Goal: Register for event/course

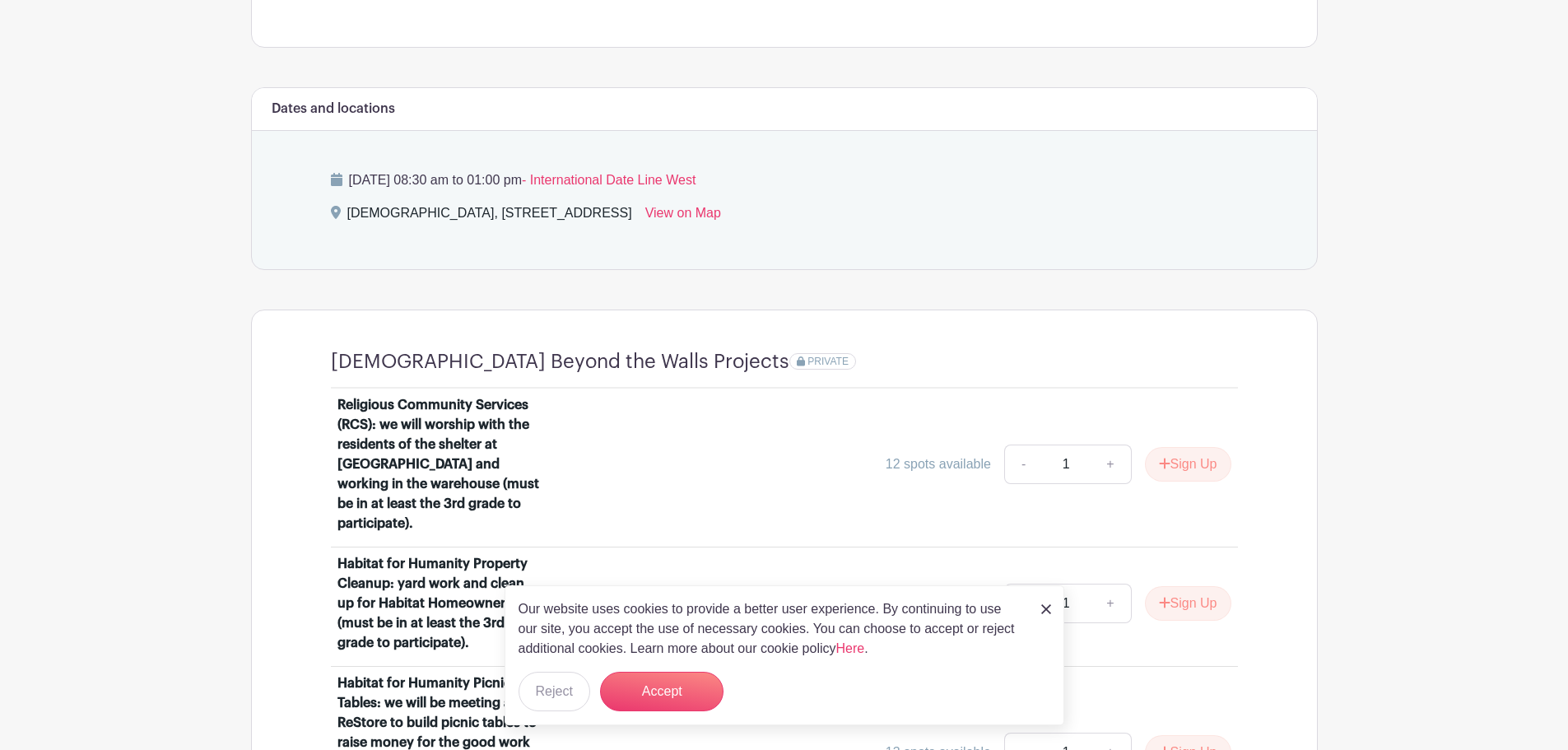
scroll to position [823, 0]
click at [659, 685] on button "Accept" at bounding box center [661, 691] width 124 height 39
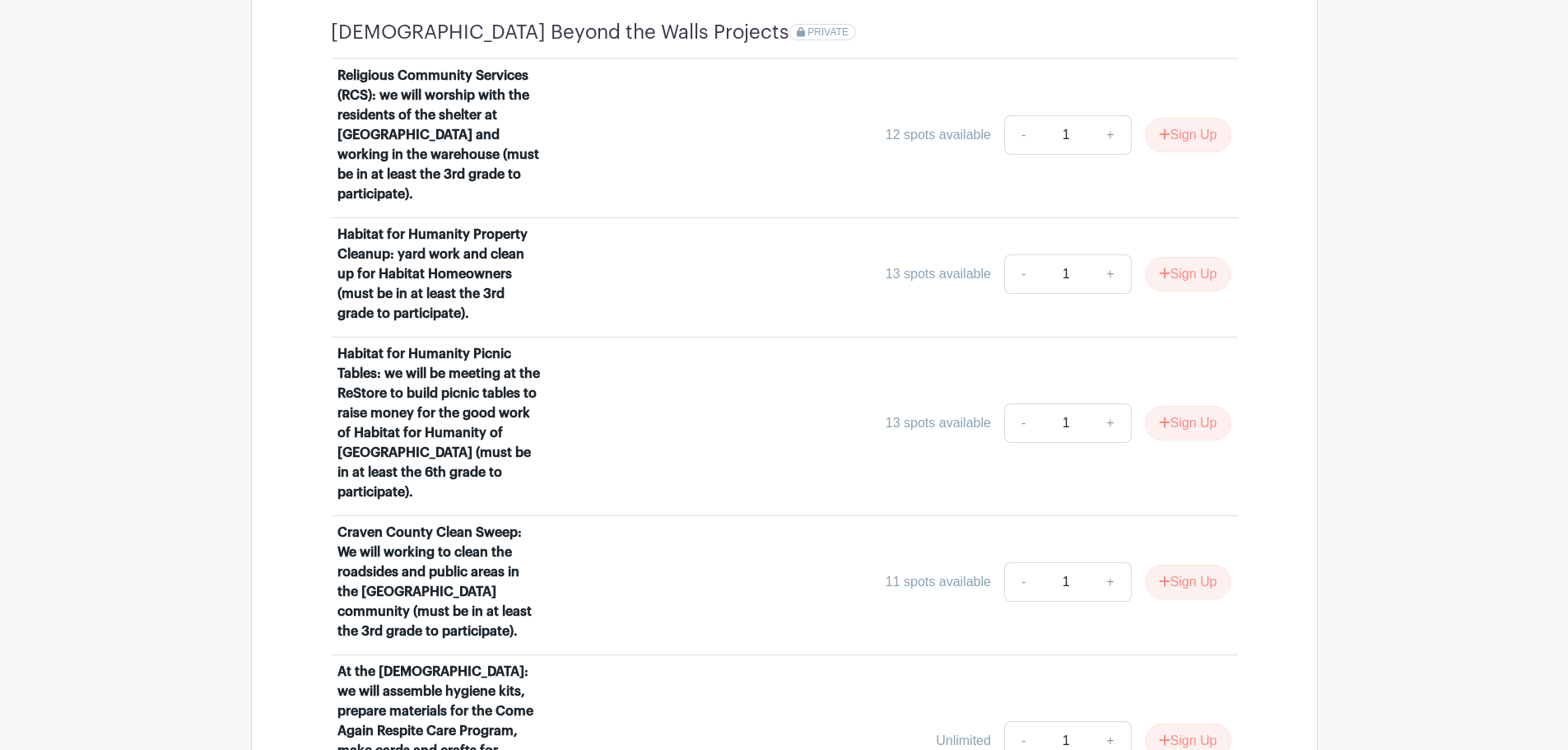
scroll to position [1152, 0]
click at [1110, 560] on link "+" at bounding box center [1111, 580] width 41 height 39
type input "2"
click at [1176, 563] on button "Sign Up" at bounding box center [1187, 580] width 86 height 35
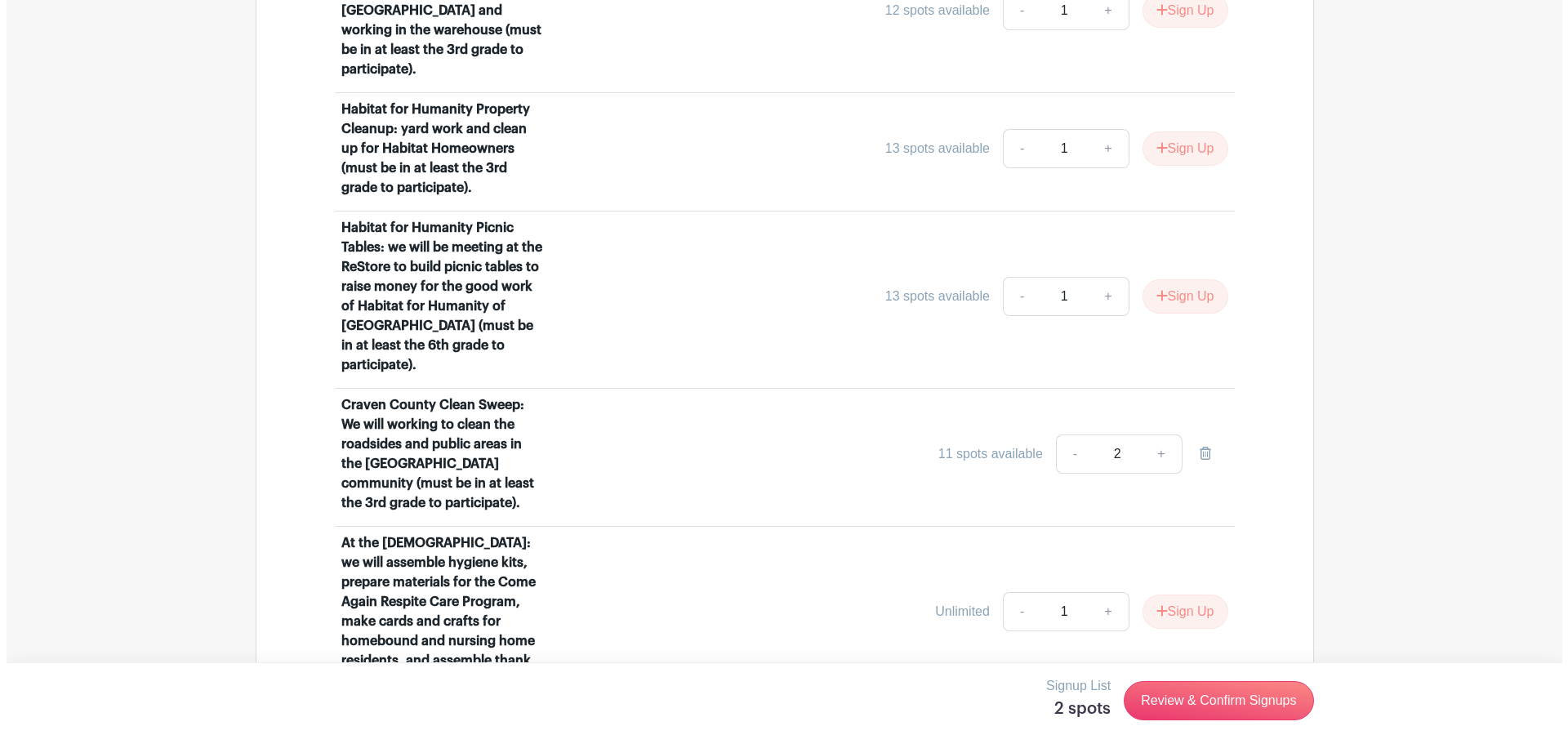
scroll to position [1469, 0]
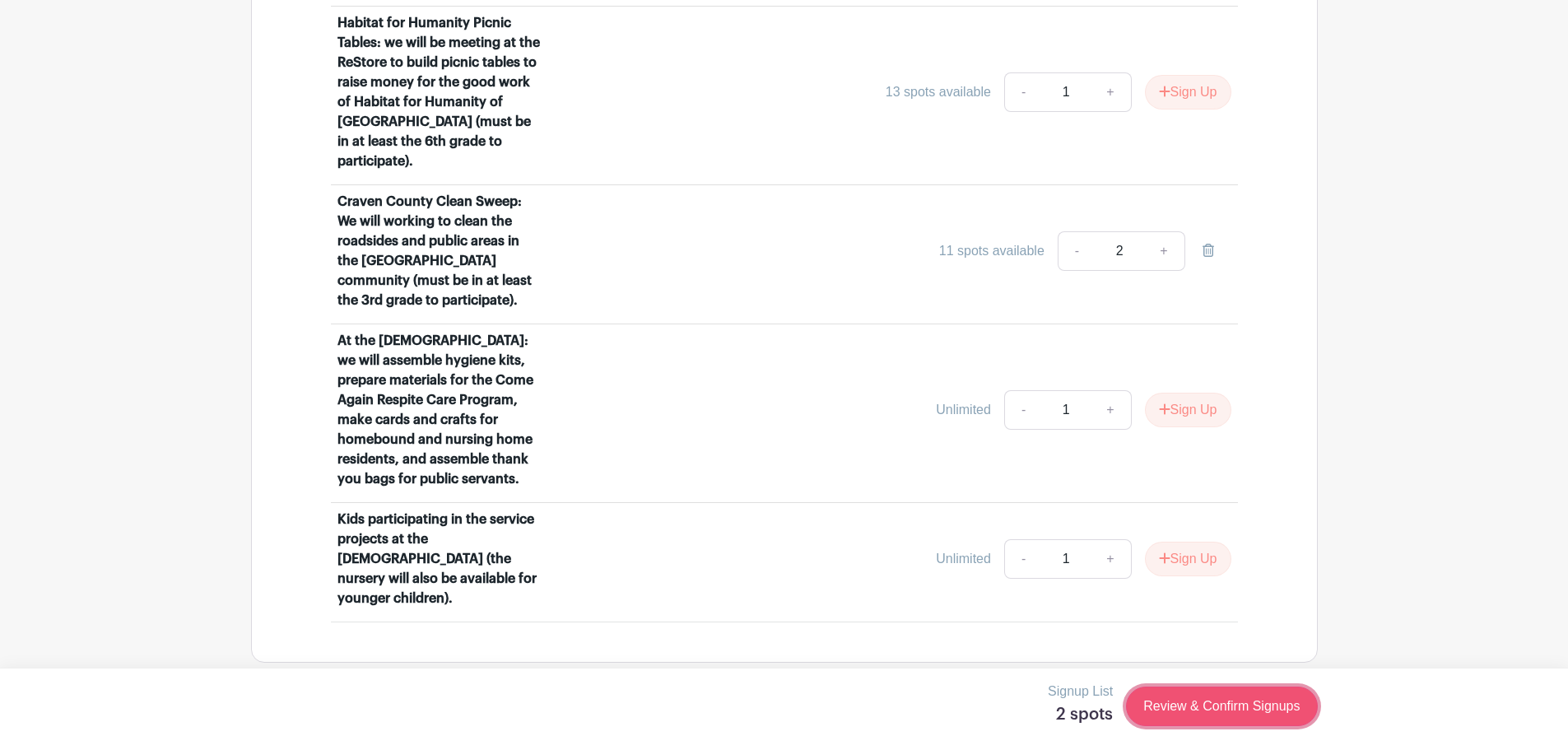
click at [1198, 695] on link "Review & Confirm Signups" at bounding box center [1221, 706] width 191 height 39
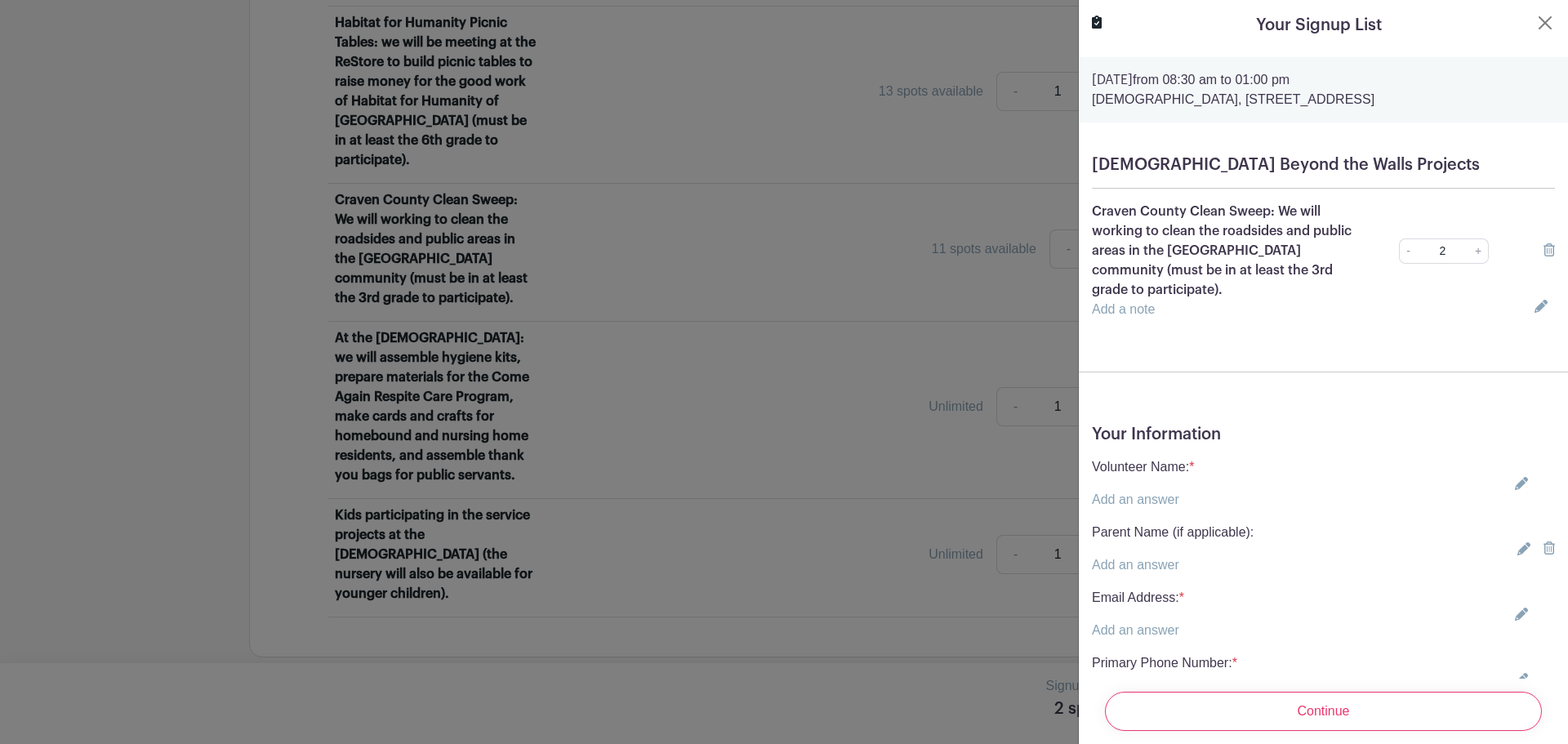
click at [1181, 497] on p "Add an answer" at bounding box center [1143, 500] width 102 height 19
click at [1201, 461] on div "Volunteer Name: * Add an answer" at bounding box center [1323, 483] width 463 height 52
click at [1515, 487] on icon at bounding box center [1521, 483] width 13 height 13
click at [1119, 517] on input "text" at bounding box center [1184, 509] width 185 height 39
type input "[PERSON_NAME] & [PERSON_NAME]"
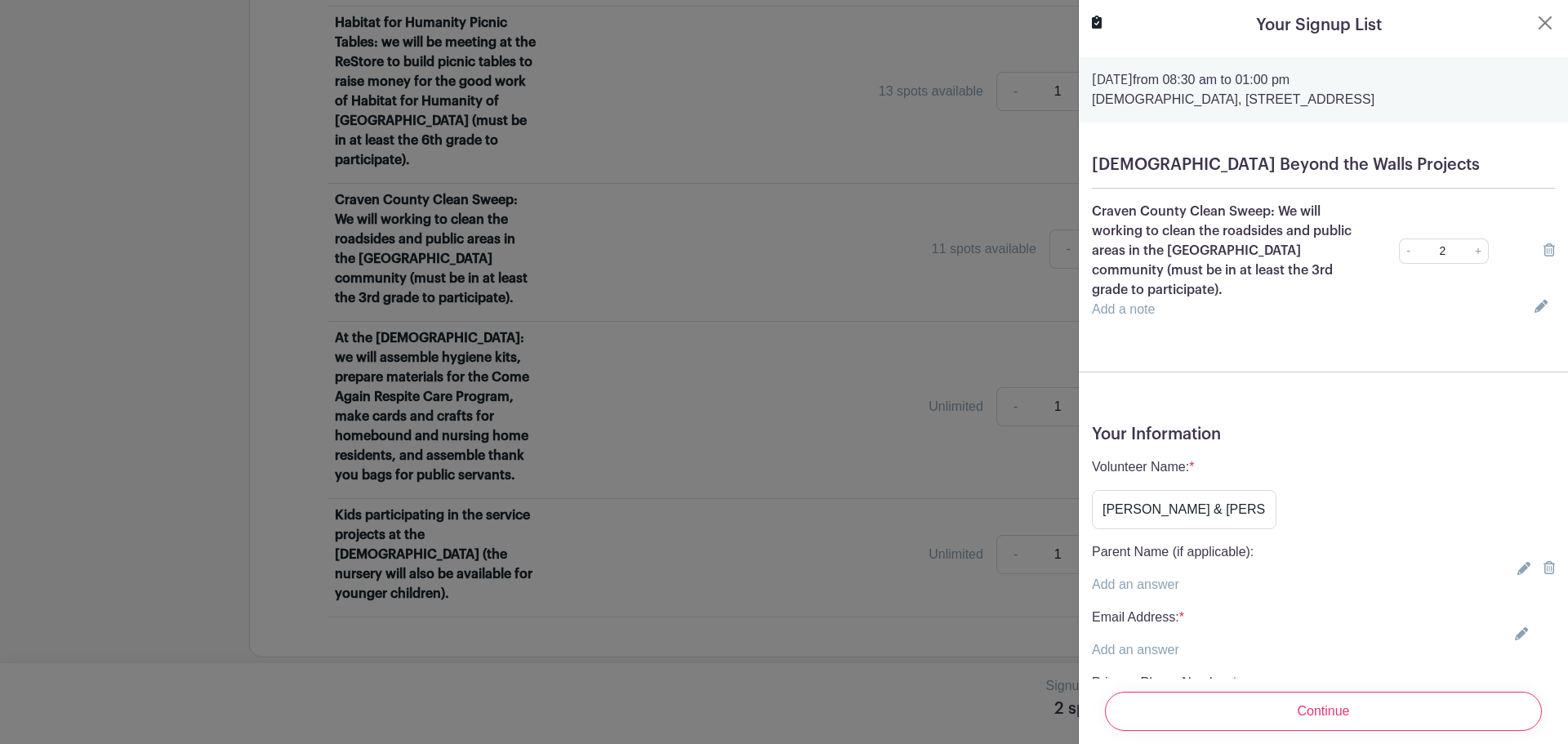
click at [1176, 612] on p "Email Address: *" at bounding box center [1138, 617] width 93 height 19
click at [1174, 650] on link "Add an answer" at bounding box center [1135, 650] width 87 height 14
click at [1172, 650] on input "text" at bounding box center [1184, 659] width 185 height 39
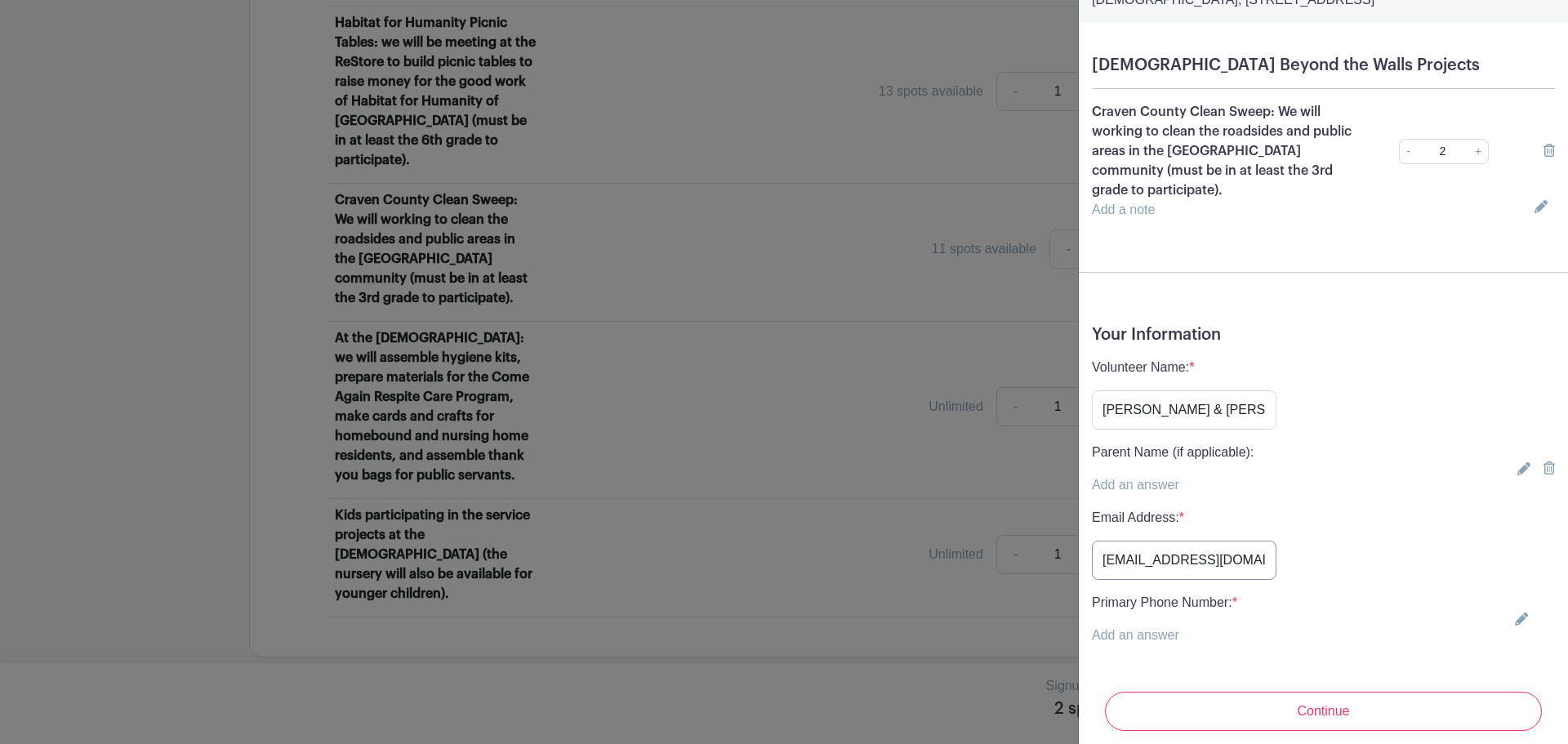
scroll to position [131, 0]
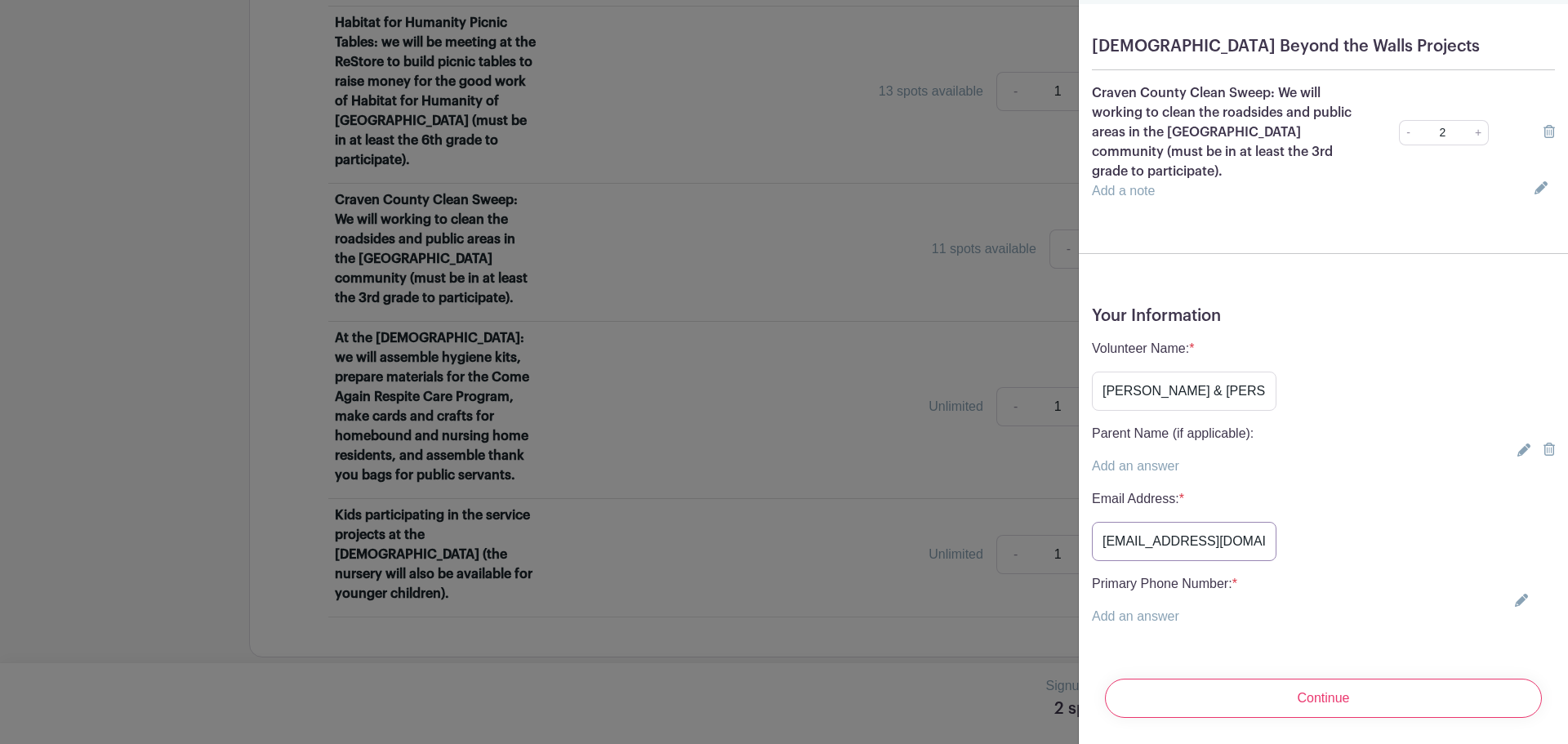
type input "[EMAIL_ADDRESS][DOMAIN_NAME]"
click at [1156, 609] on link "Add an answer" at bounding box center [1135, 616] width 87 height 14
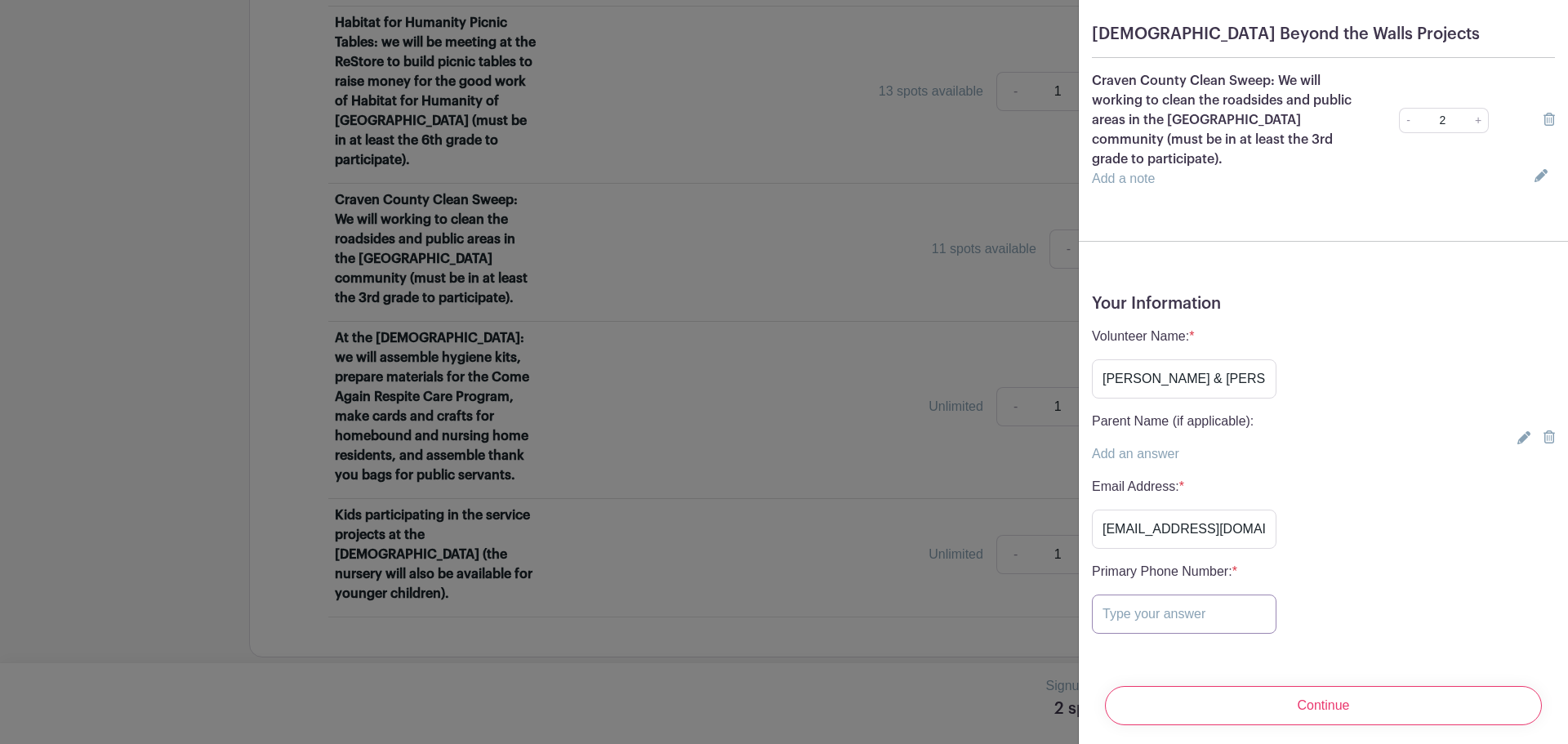
click at [1153, 606] on input "text" at bounding box center [1184, 613] width 185 height 39
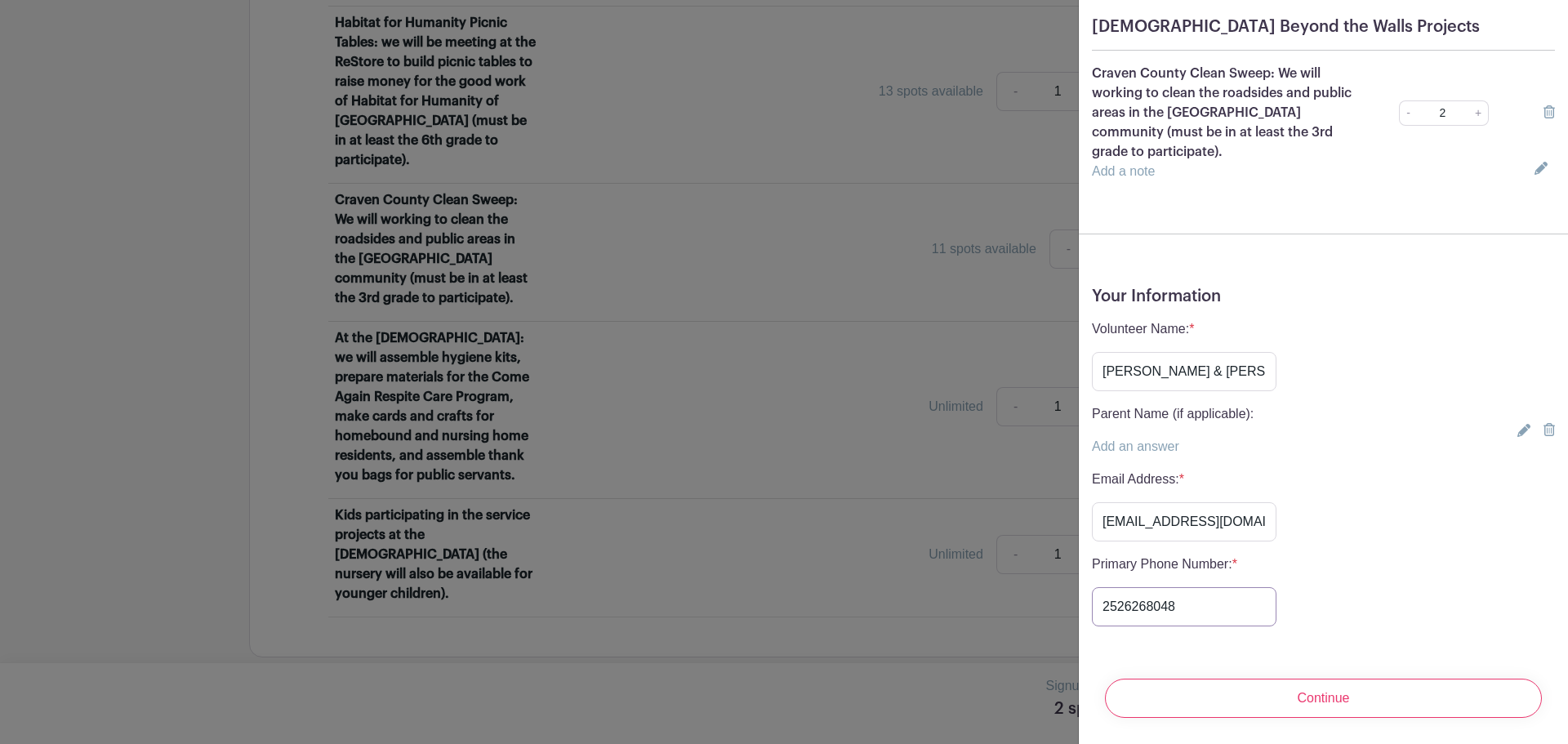
scroll to position [150, 0]
type input "2526268048"
click at [1159, 680] on input "Continue" at bounding box center [1323, 698] width 437 height 39
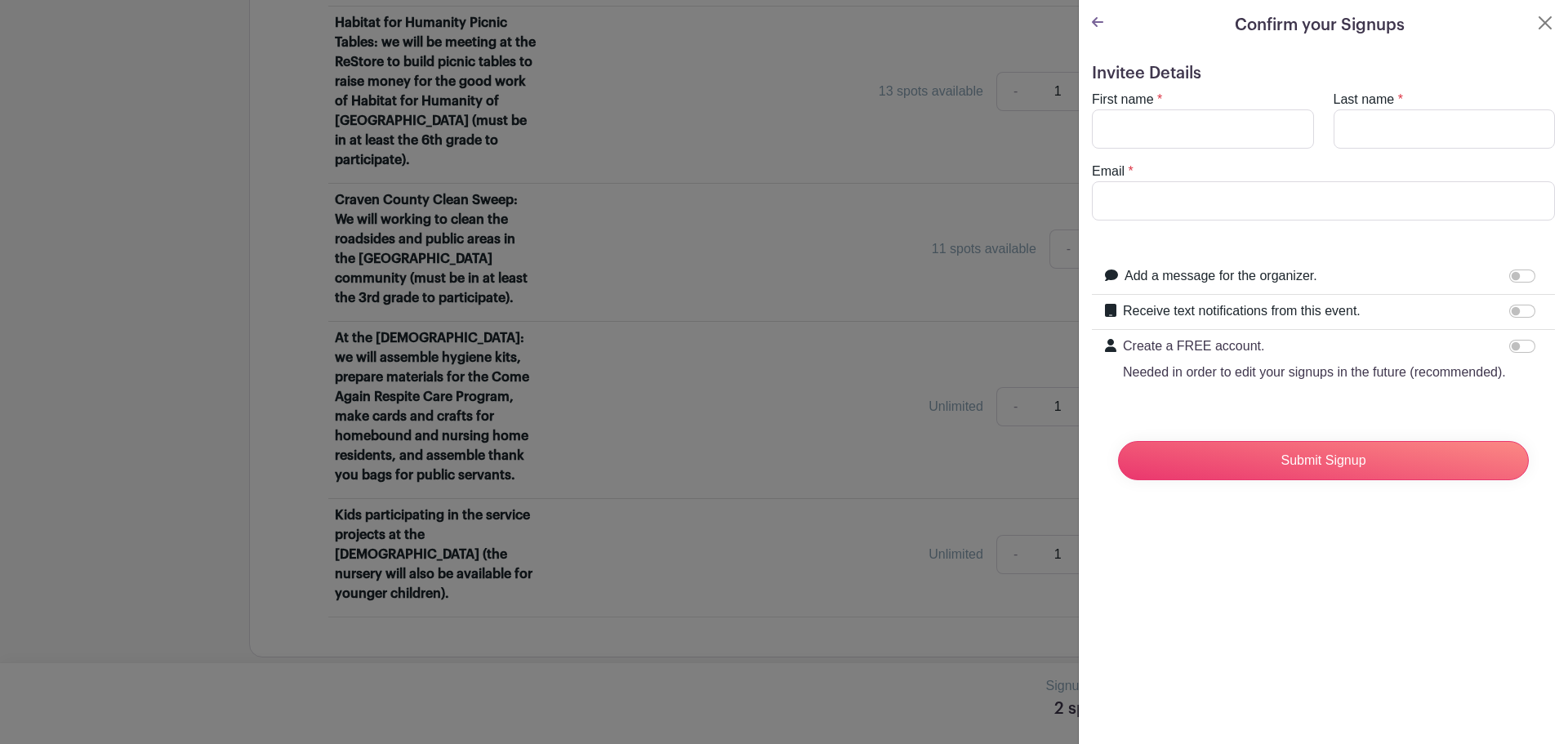
scroll to position [0, 0]
click at [1155, 136] on input "First name" at bounding box center [1203, 129] width 222 height 39
type input "[PERSON_NAME] & [PERSON_NAME]"
click at [1359, 140] on input "Last name" at bounding box center [1444, 129] width 222 height 39
type input "[PERSON_NAME]"
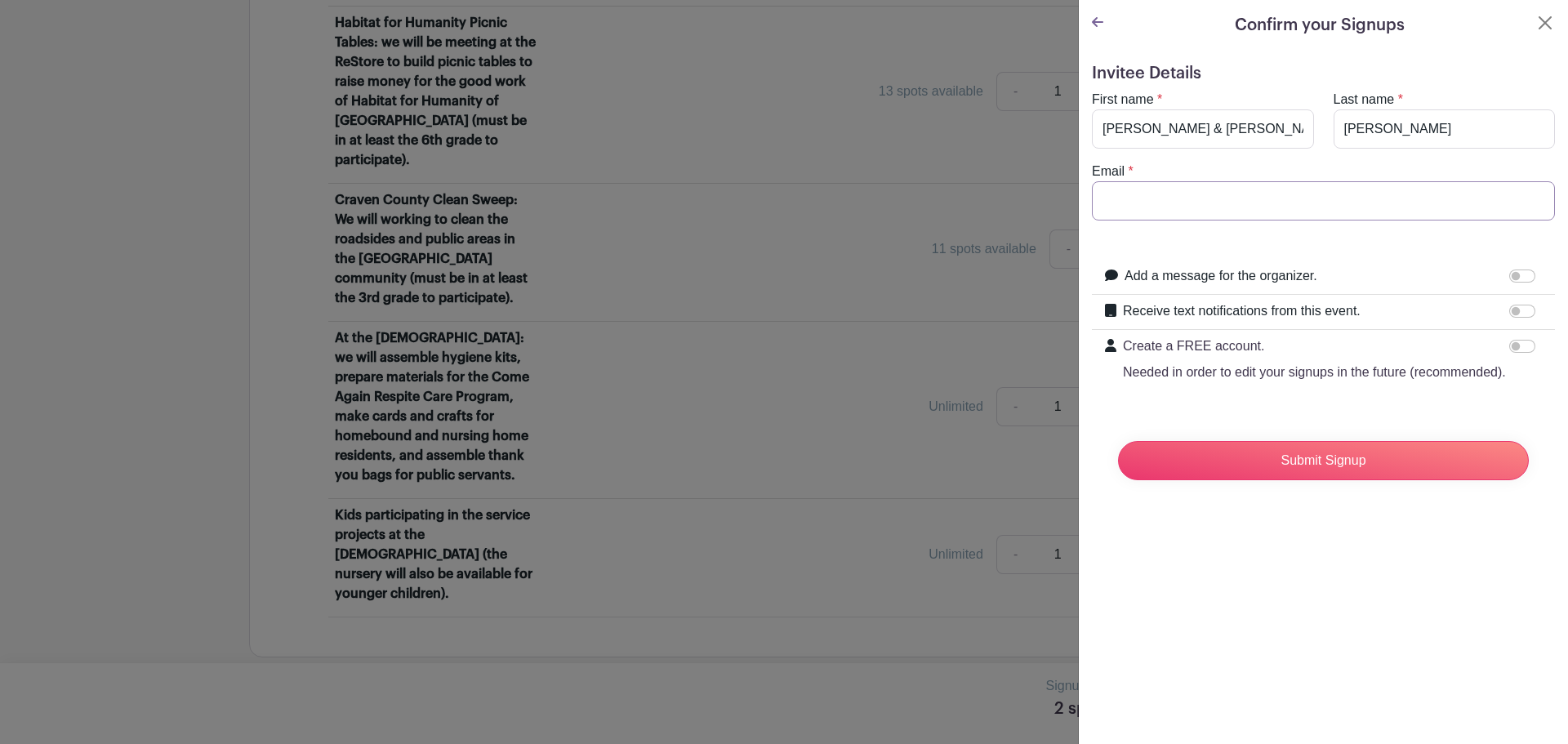
click at [1269, 212] on input "Email" at bounding box center [1323, 200] width 463 height 39
type input "[EMAIL_ADDRESS][DOMAIN_NAME]"
click at [1509, 310] on input "Receive text notifications from this event." at bounding box center [1522, 311] width 26 height 13
checkbox input "true"
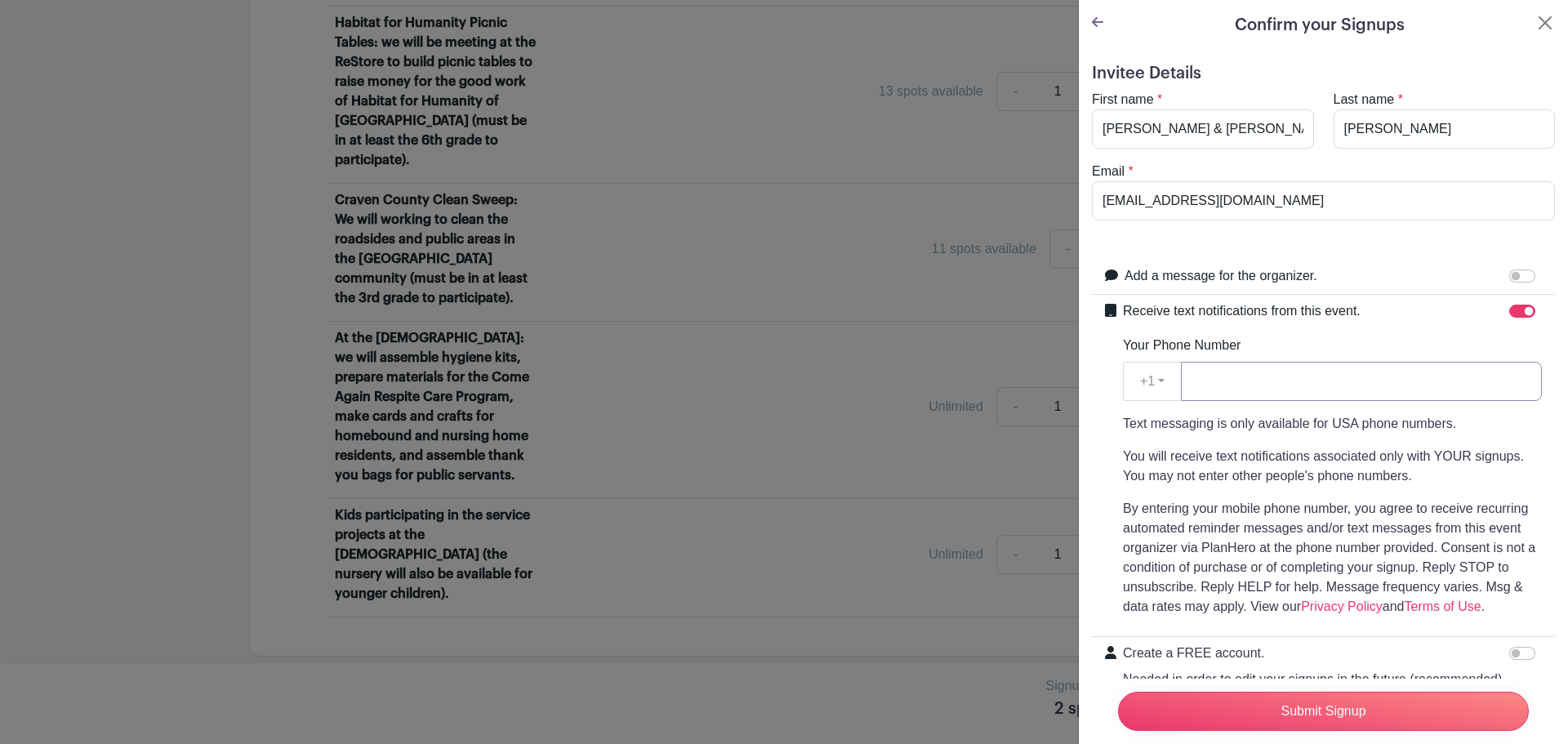
click at [1250, 386] on input "Your Phone Number" at bounding box center [1361, 381] width 361 height 39
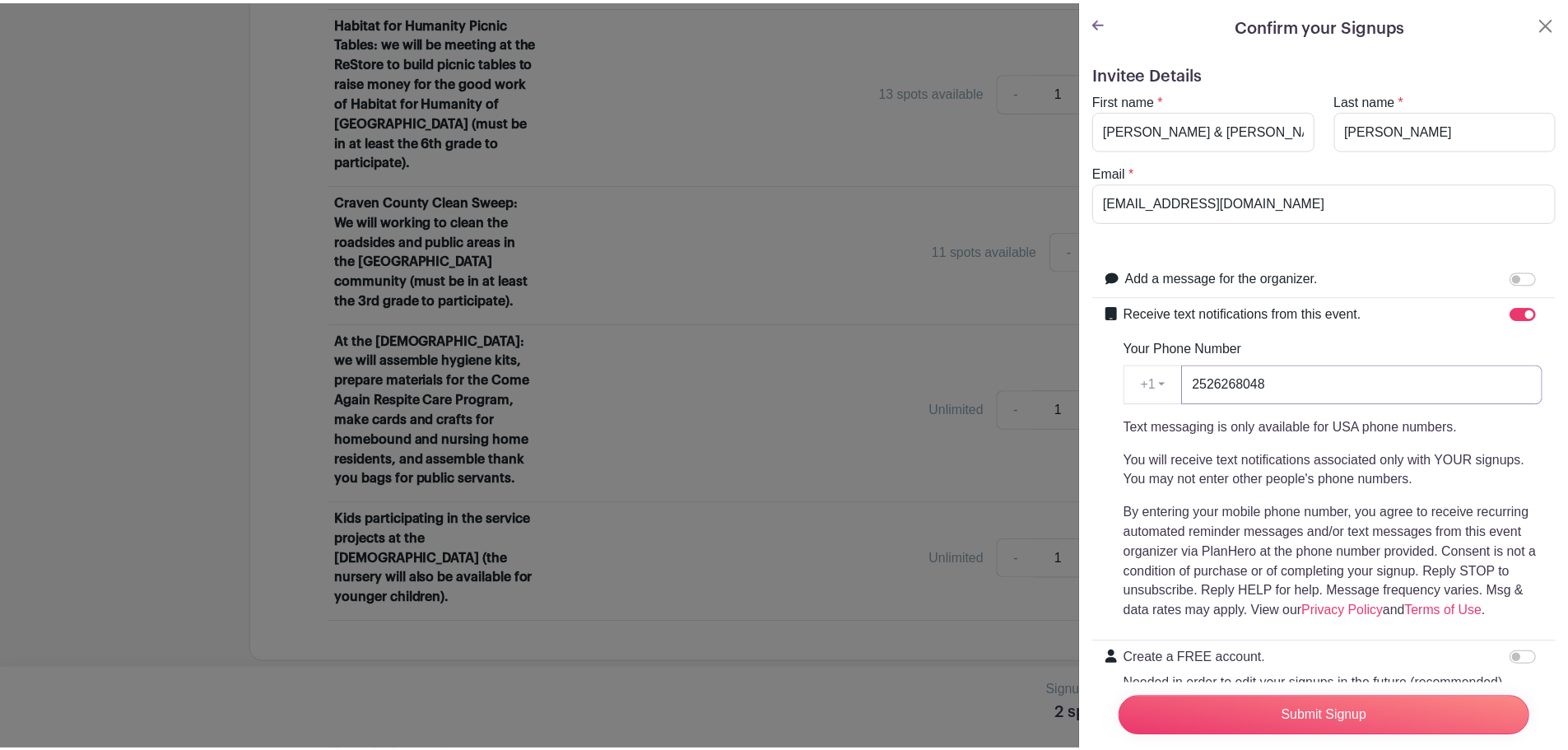
scroll to position [82, 0]
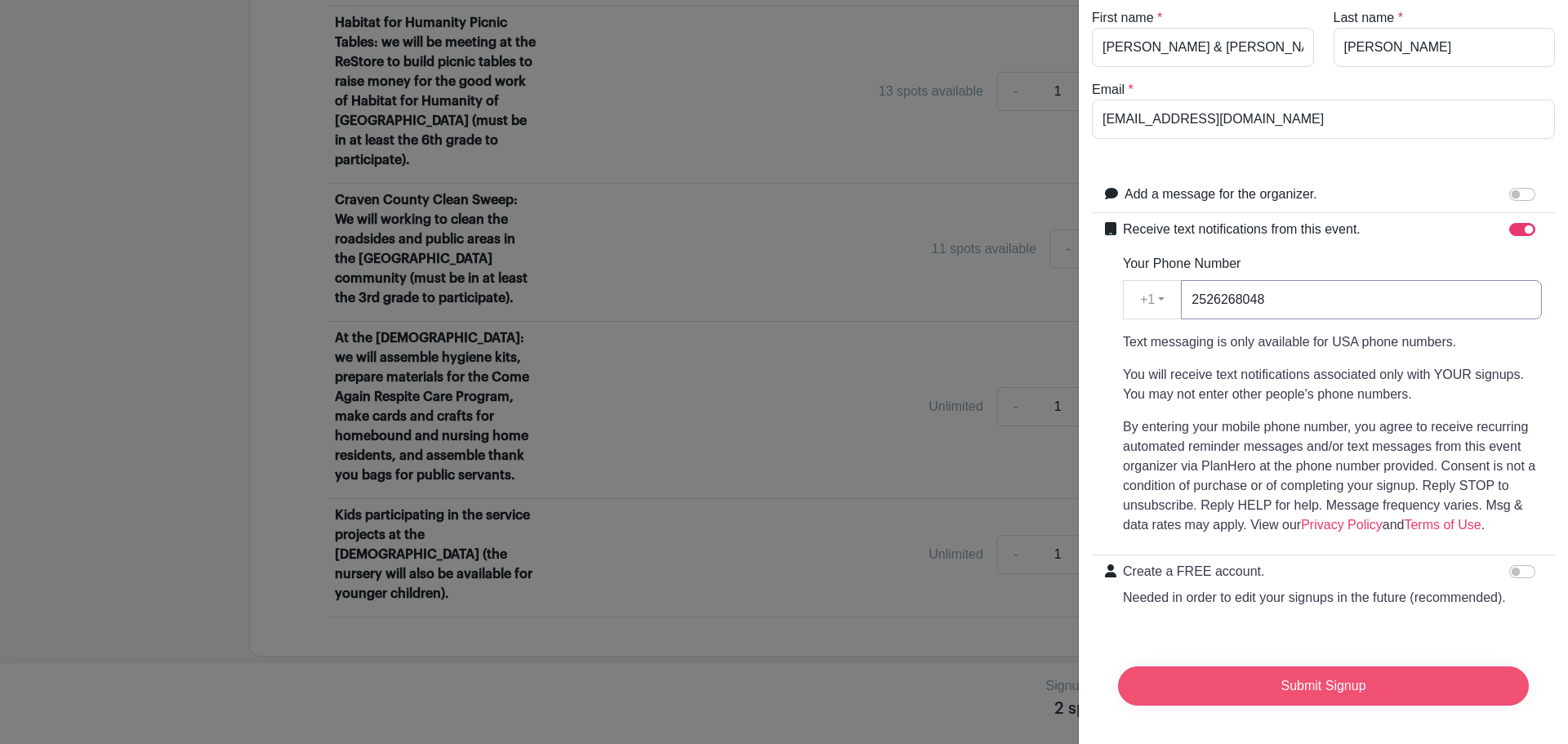
type input "2526268048"
click at [1225, 699] on input "Submit Signup" at bounding box center [1323, 686] width 411 height 39
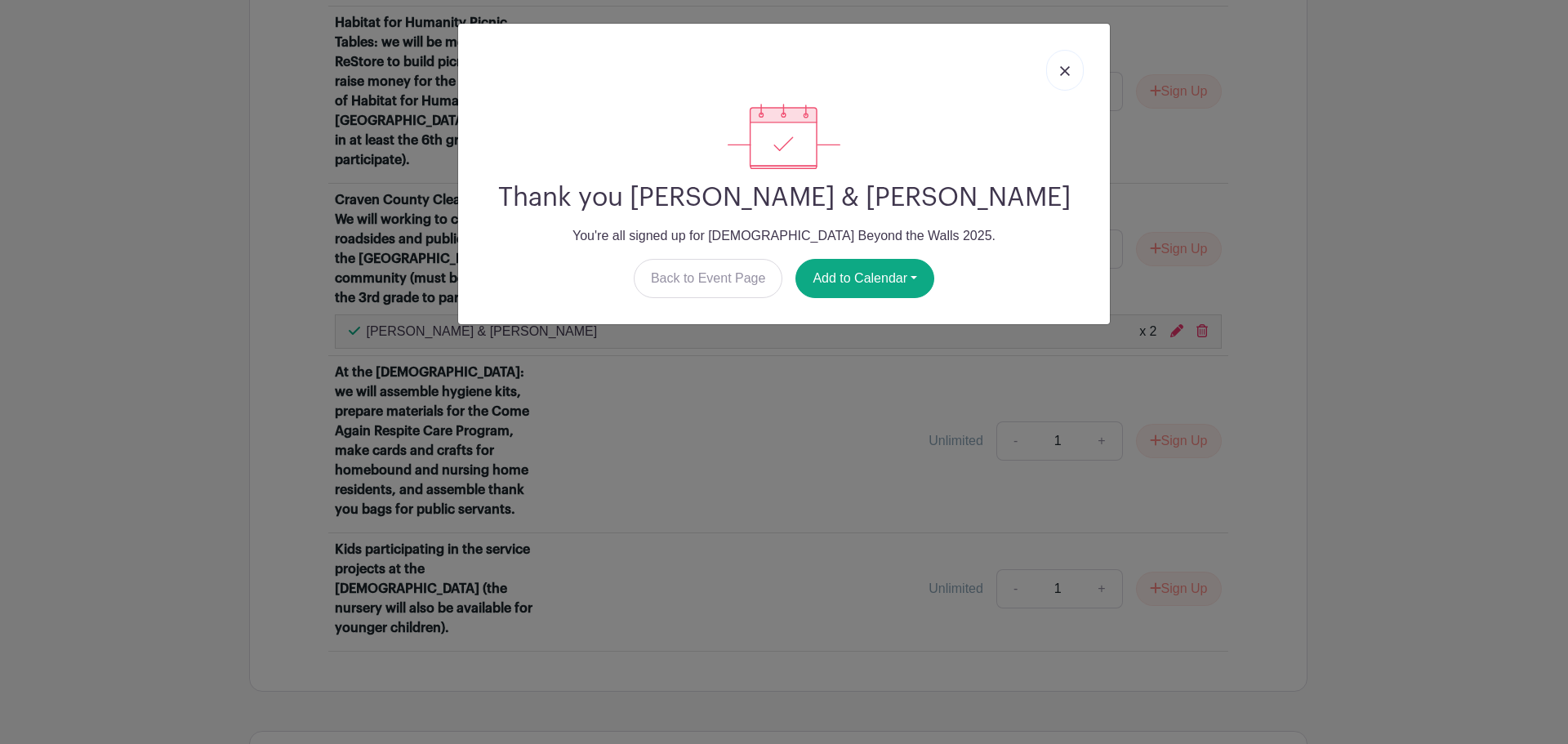
click at [1065, 66] on img at bounding box center [1064, 71] width 10 height 10
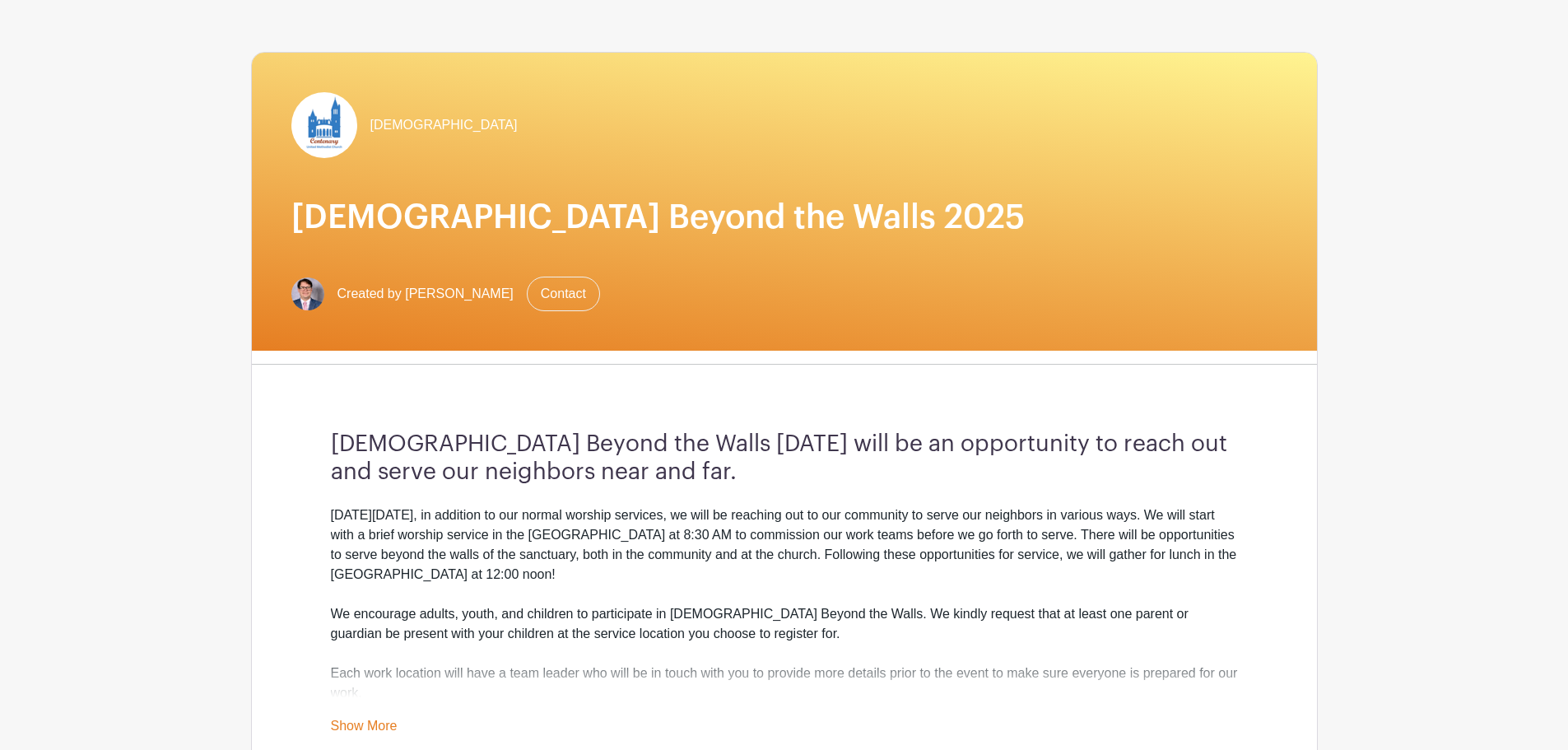
scroll to position [0, 0]
